Goal: Task Accomplishment & Management: Complete application form

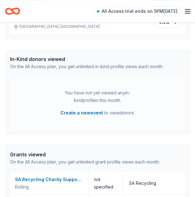
scroll to position [160, 0]
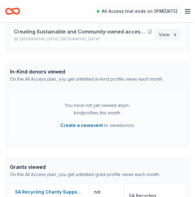
click at [169, 36] on span "View project" at bounding box center [164, 35] width 11 height 8
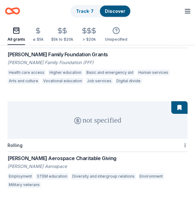
scroll to position [428, 0]
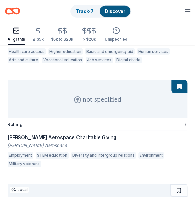
drag, startPoint x: 192, startPoint y: 92, endPoint x: 192, endPoint y: 117, distance: 24.4
click at [192, 117] on div "1120 results in San Diego, CA 10k+ Local Rolling Rose Hills Foundation Grant Ro…" at bounding box center [97, 181] width 195 height 1126
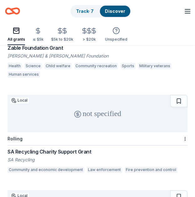
scroll to position [1152, 0]
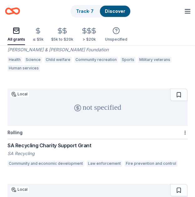
click at [60, 142] on div "SA Recycling Charity Support Grant" at bounding box center [98, 146] width 180 height 8
click at [65, 143] on div "SA Recycling Charity Support Grant" at bounding box center [98, 146] width 180 height 8
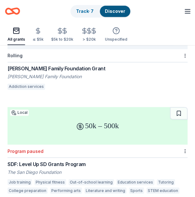
click at [60, 66] on div "McMillen Family Foundation Grant" at bounding box center [98, 69] width 180 height 8
click at [36, 65] on div "McMillen Family Foundation Grant" at bounding box center [98, 69] width 180 height 8
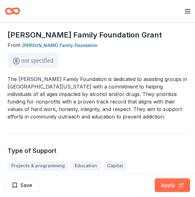
click at [175, 183] on button "Apply" at bounding box center [172, 186] width 35 height 14
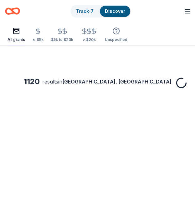
scroll to position [1324, 0]
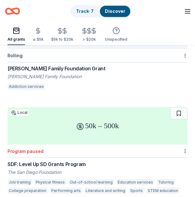
click at [18, 164] on div "SDF: Level Up SD Grants Program" at bounding box center [98, 164] width 180 height 8
click at [32, 163] on div "SDF: Level Up SD Grants Program" at bounding box center [98, 164] width 180 height 8
click at [44, 164] on div "SDF: Level Up SD Grants Program" at bounding box center [98, 164] width 180 height 8
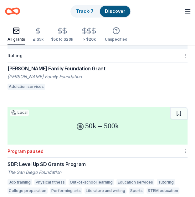
click at [30, 167] on div "SDF: Level Up SD Grants Program" at bounding box center [98, 164] width 180 height 8
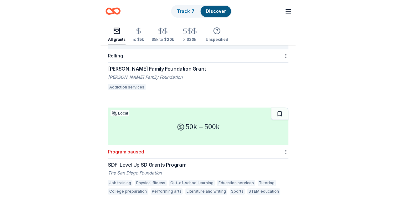
scroll to position [371, 0]
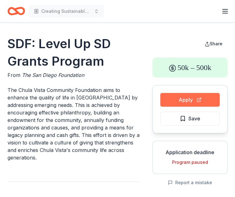
click at [195, 101] on button "Apply" at bounding box center [190, 100] width 60 height 14
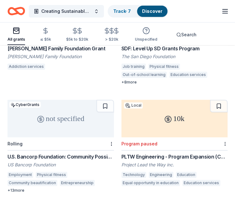
scroll to position [767, 0]
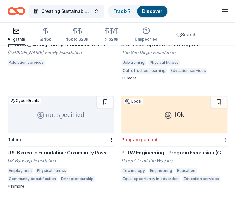
click at [58, 153] on div "U.S. Bancorp Foundation: Community Possible Grant Program" at bounding box center [61, 153] width 107 height 8
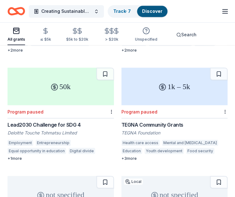
scroll to position [1025, 0]
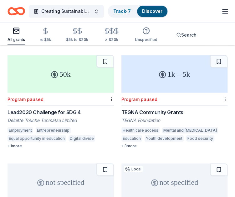
click at [144, 112] on div "TEGNA Community Grants" at bounding box center [175, 112] width 107 height 8
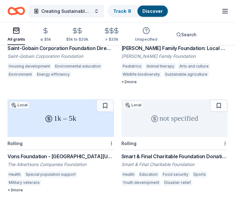
click at [94, 50] on div "Saint-Gobain Corporation Foundation Direct Grants" at bounding box center [61, 48] width 107 height 8
click at [64, 154] on div "Vons Foundation - [GEOGRAPHIC_DATA][US_STATE]" at bounding box center [61, 157] width 107 height 8
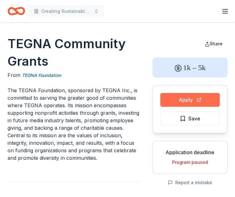
click at [177, 97] on button "Apply" at bounding box center [190, 100] width 60 height 14
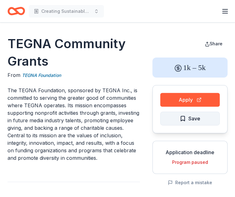
click at [195, 117] on span "Save" at bounding box center [195, 119] width 12 height 8
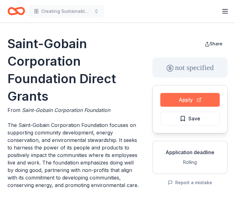
click at [177, 102] on button "Apply" at bounding box center [190, 100] width 60 height 14
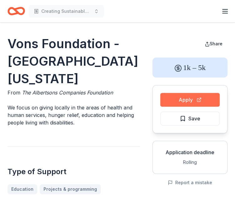
click at [200, 98] on button "Apply" at bounding box center [190, 100] width 60 height 14
